Goal: Information Seeking & Learning: Understand process/instructions

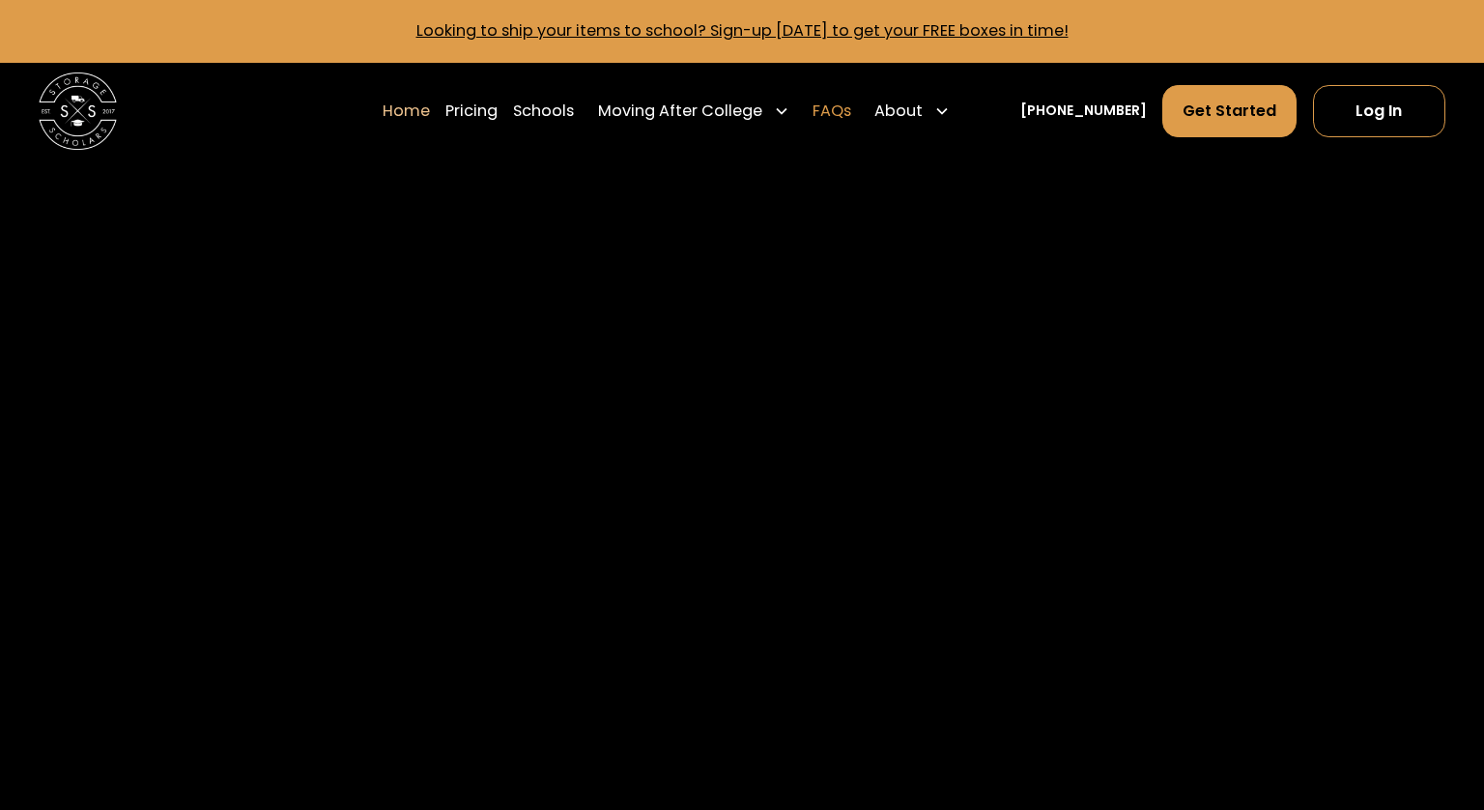
click at [851, 100] on link "FAQs" at bounding box center [832, 111] width 39 height 54
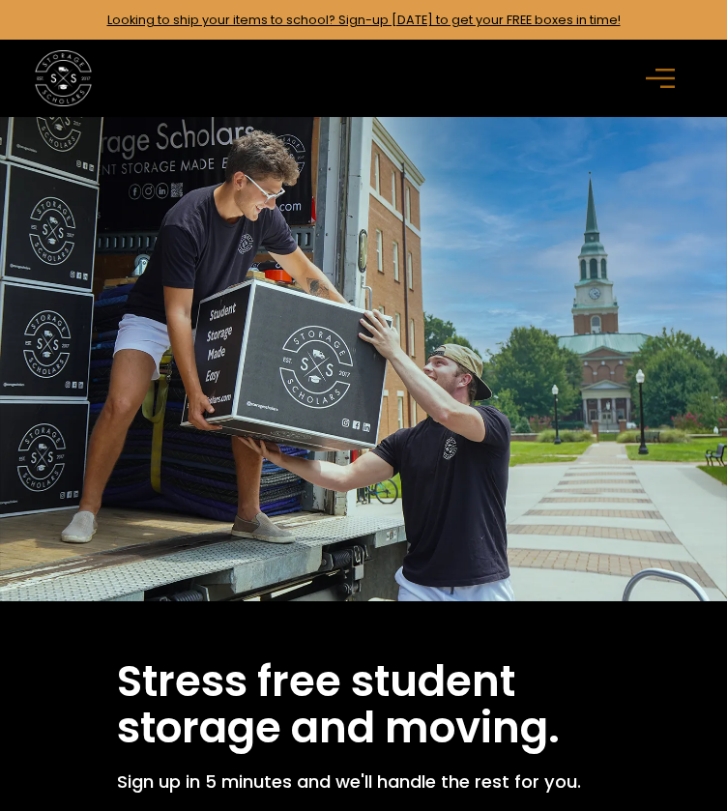
click at [635, 100] on div "menu" at bounding box center [663, 78] width 56 height 56
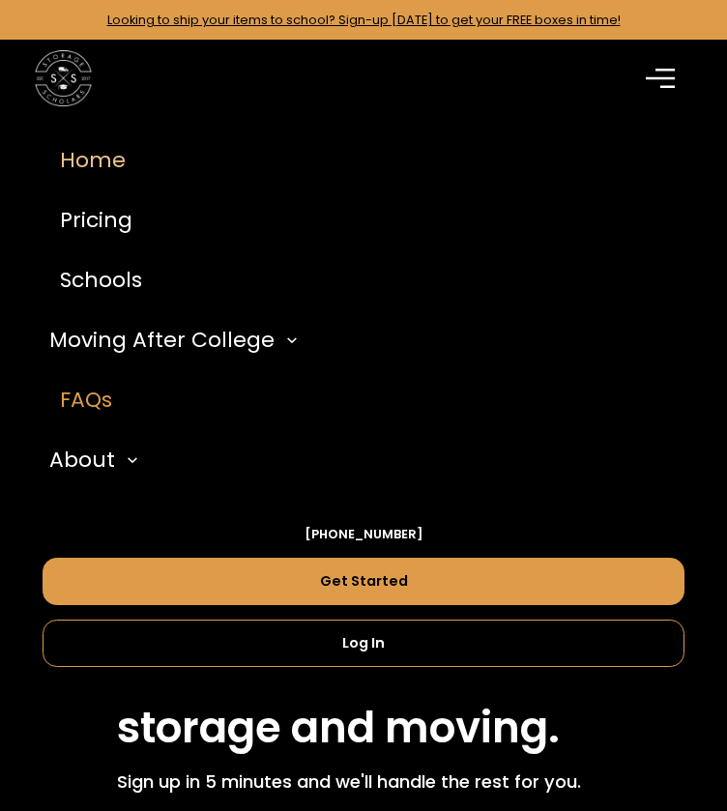
click at [108, 420] on link "FAQs" at bounding box center [364, 400] width 643 height 60
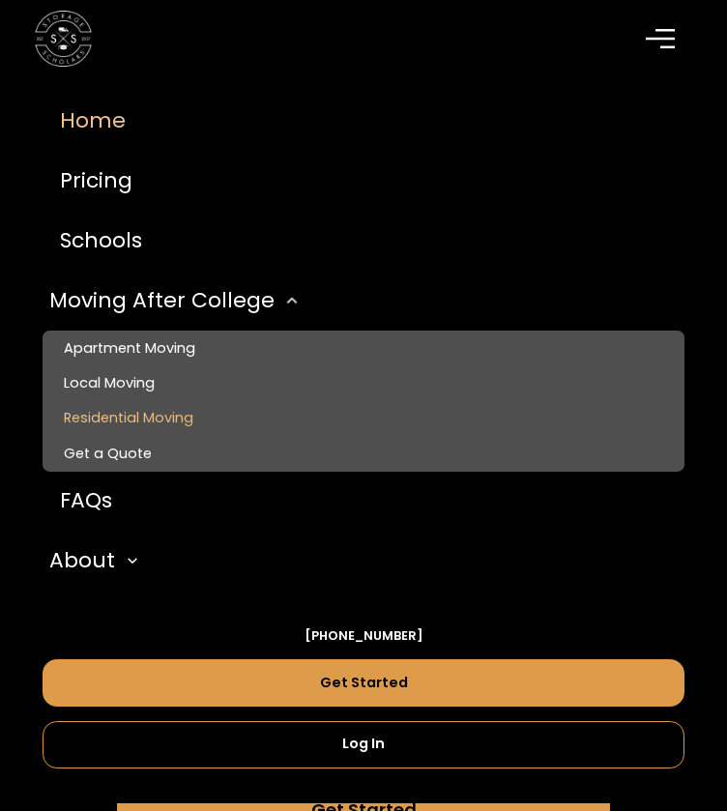
scroll to position [290, 0]
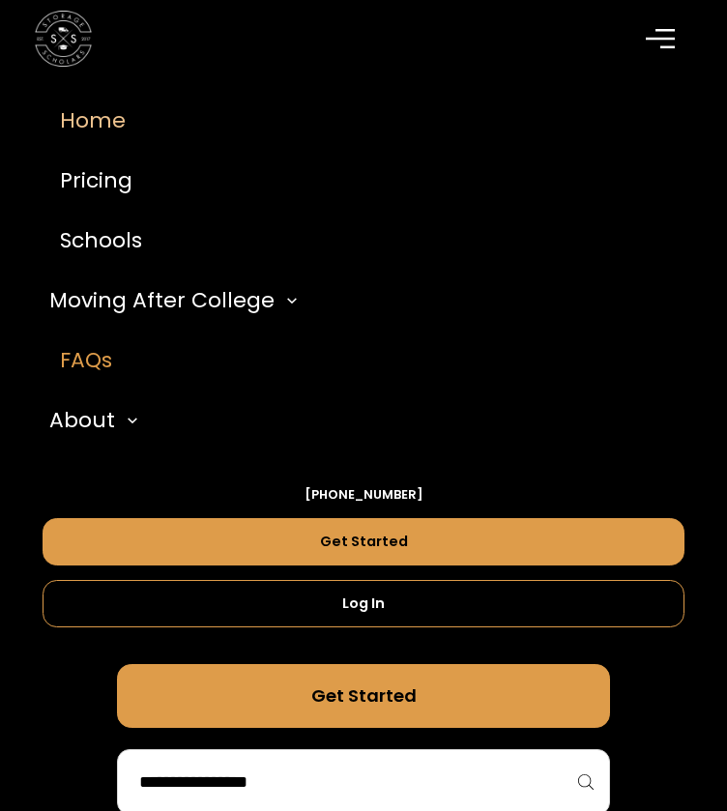
click at [112, 376] on link "FAQs" at bounding box center [364, 360] width 643 height 60
click at [120, 359] on link "FAQs" at bounding box center [364, 360] width 643 height 60
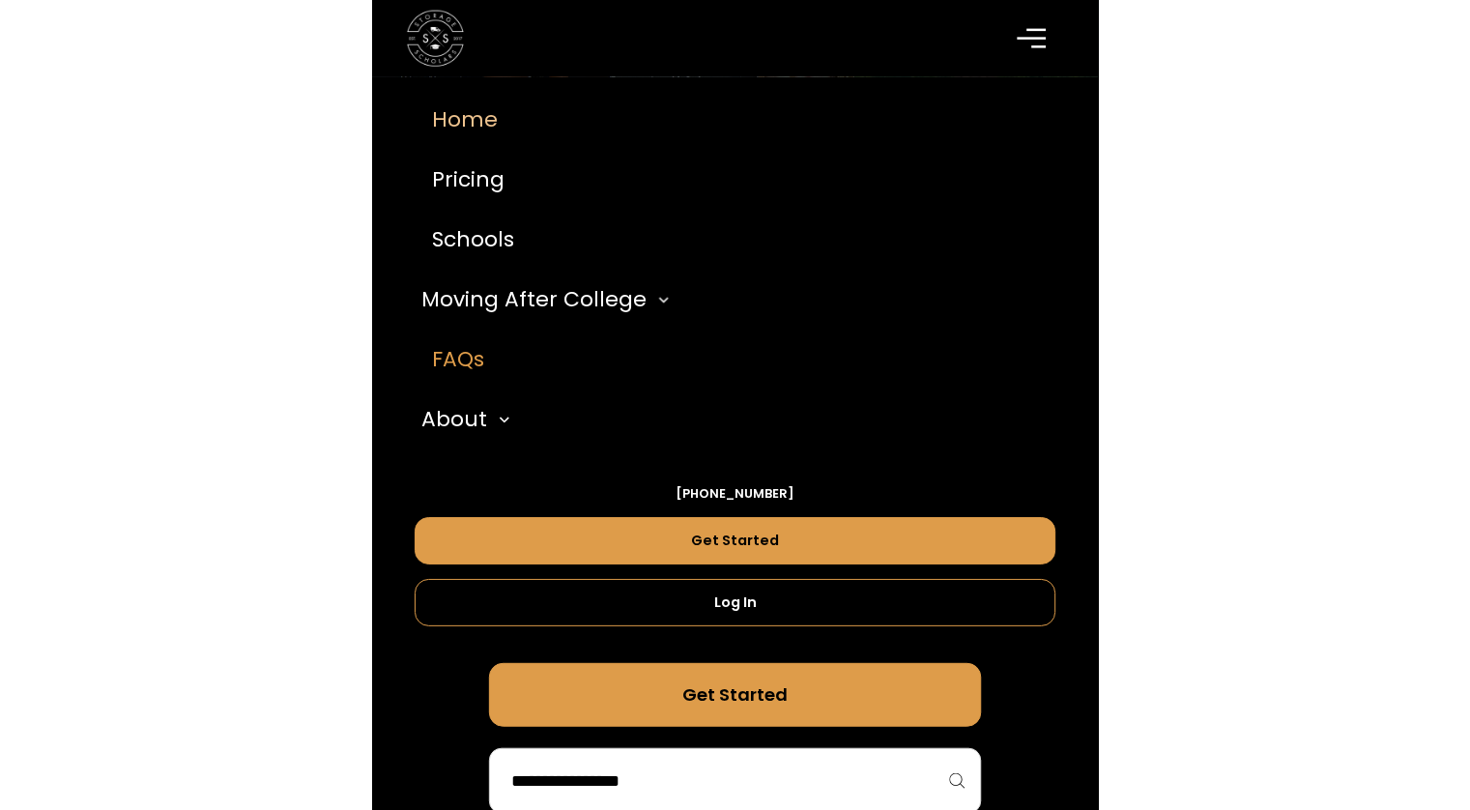
scroll to position [312, 0]
